Goal: Navigation & Orientation: Go to known website

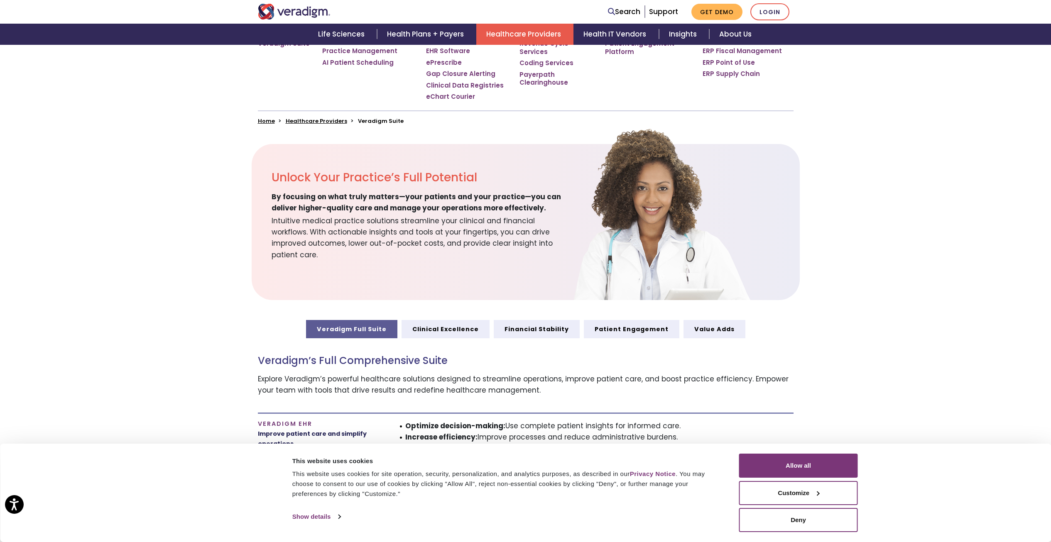
scroll to position [139, 0]
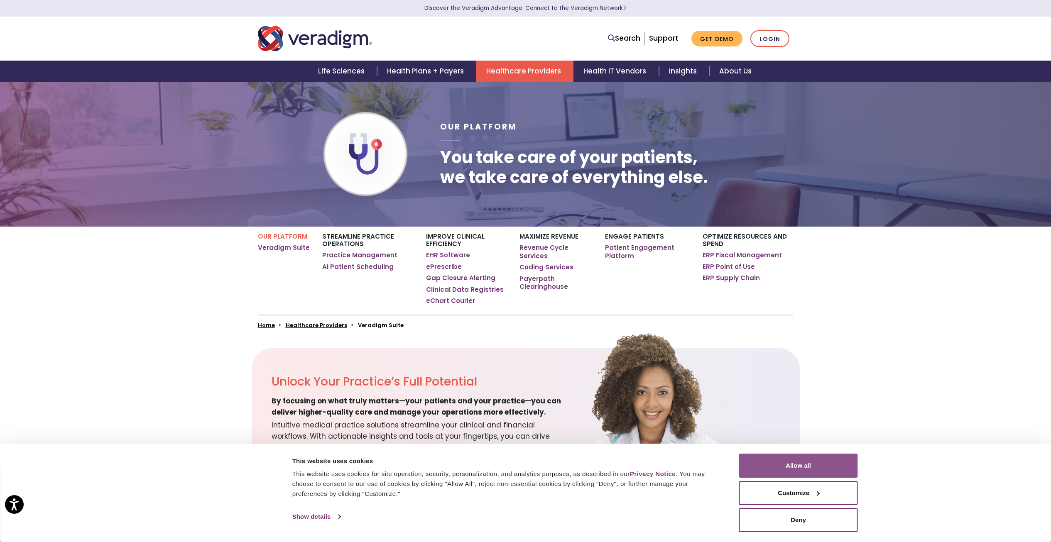
click at [836, 463] on button "Allow all" at bounding box center [798, 466] width 119 height 24
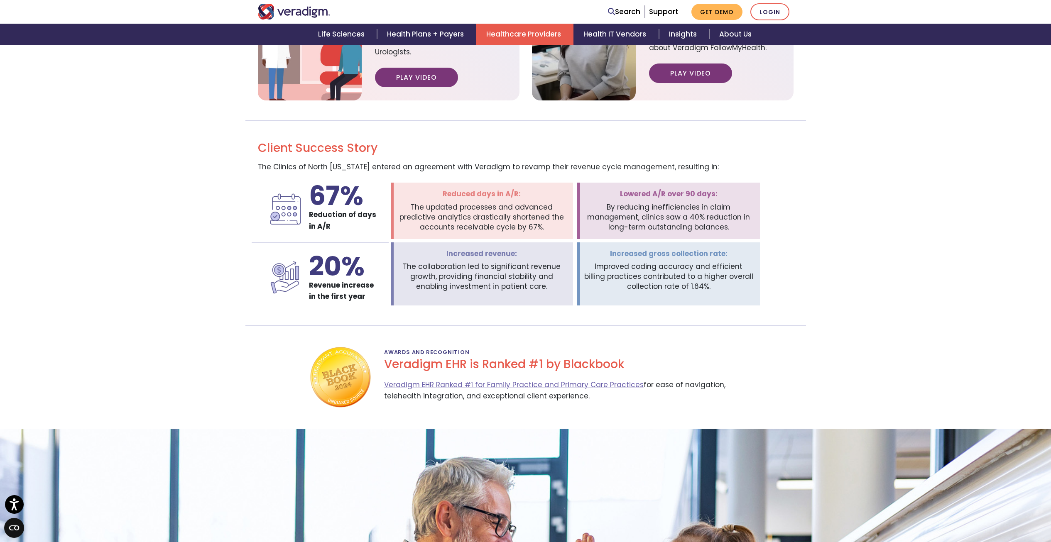
scroll to position [1169, 0]
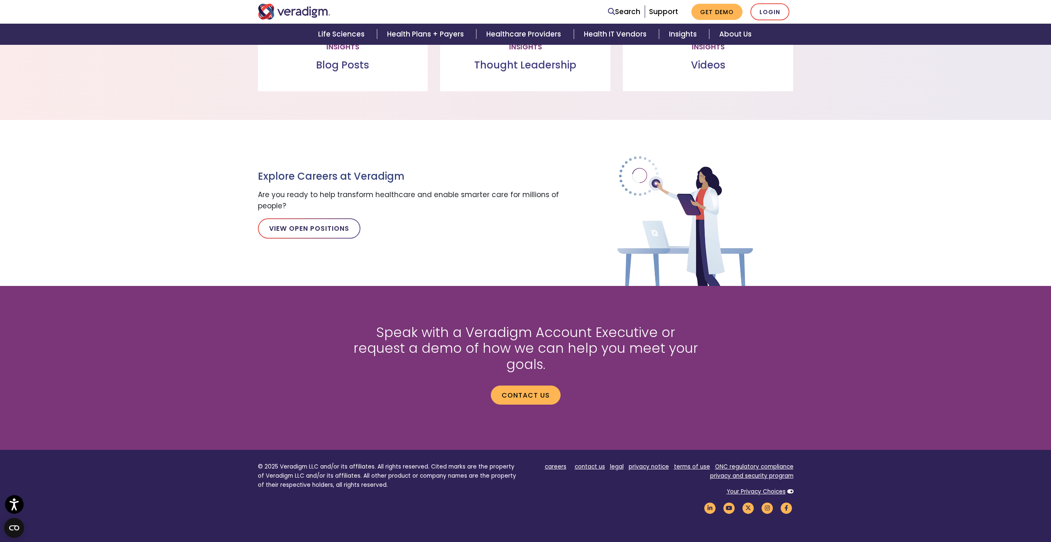
scroll to position [941, 0]
